Goal: Task Accomplishment & Management: Complete application form

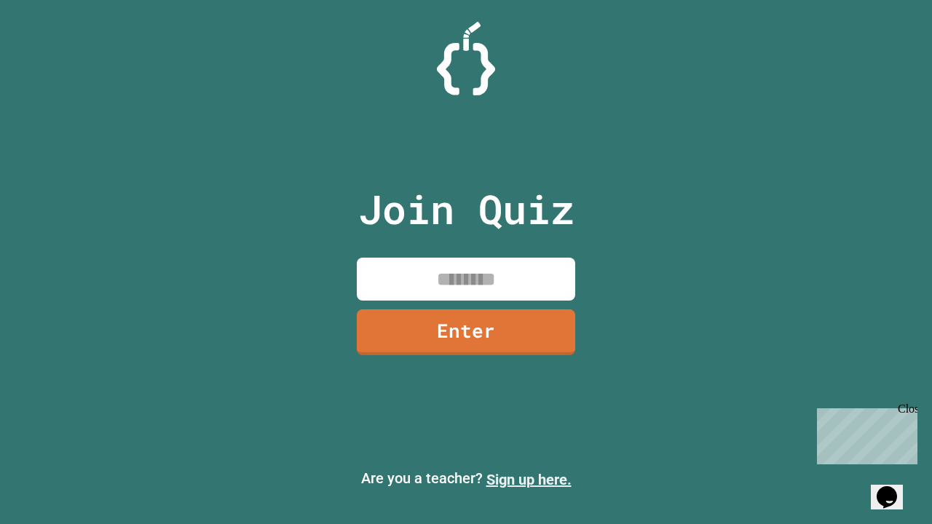
click at [529, 480] on link "Sign up here." at bounding box center [529, 479] width 85 height 17
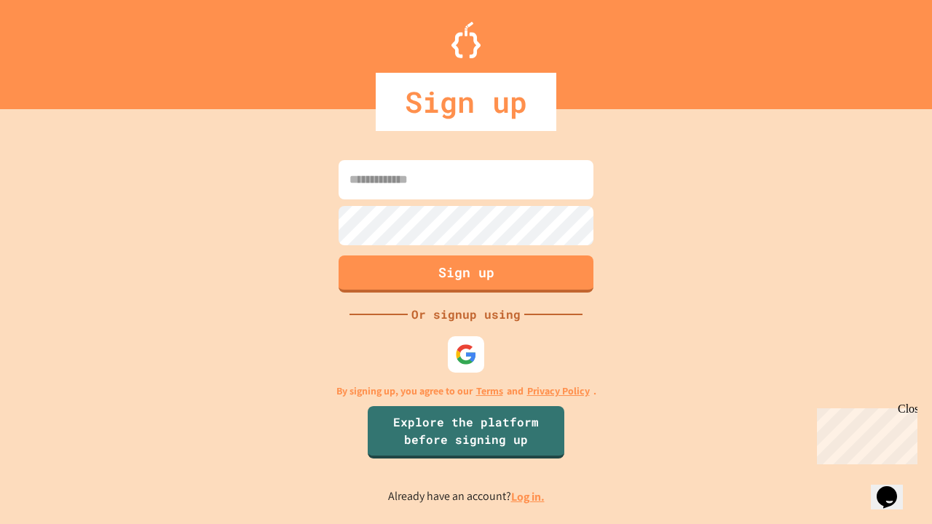
click at [529, 497] on link "Log in." at bounding box center [528, 497] width 34 height 15
